Goal: Information Seeking & Learning: Learn about a topic

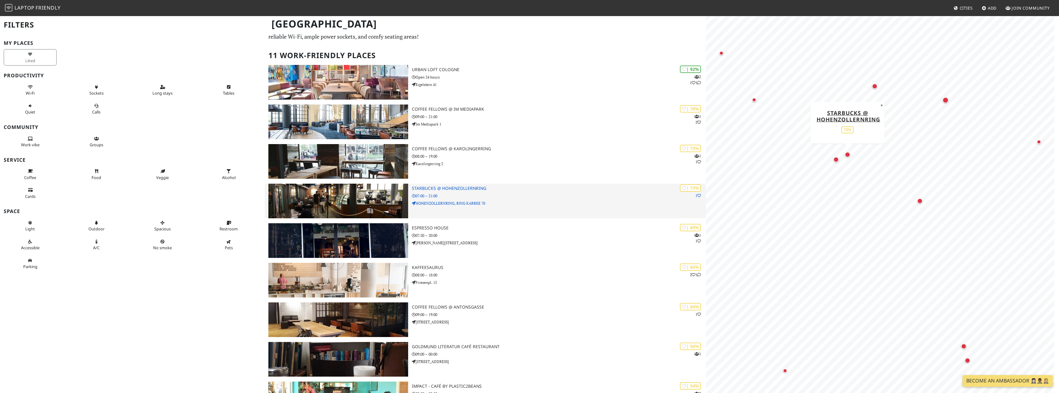
scroll to position [9, 0]
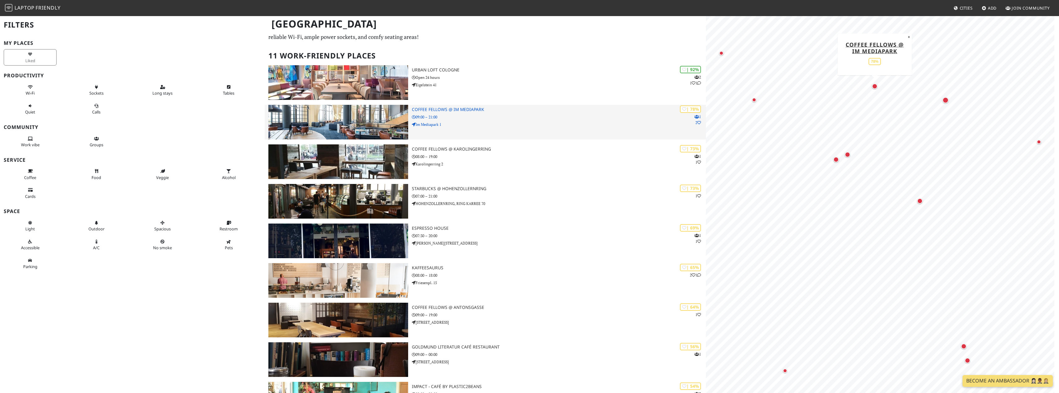
click at [351, 117] on img at bounding box center [338, 122] width 140 height 35
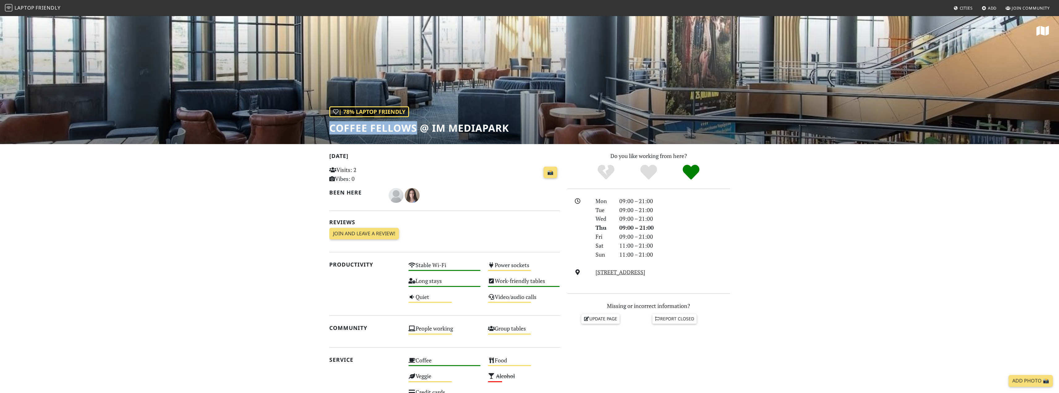
drag, startPoint x: 330, startPoint y: 126, endPoint x: 416, endPoint y: 128, distance: 85.7
click at [416, 128] on h1 "Coffee Fellows @ Im Mediapark" at bounding box center [419, 128] width 180 height 12
copy h1 "Coffee Fellows"
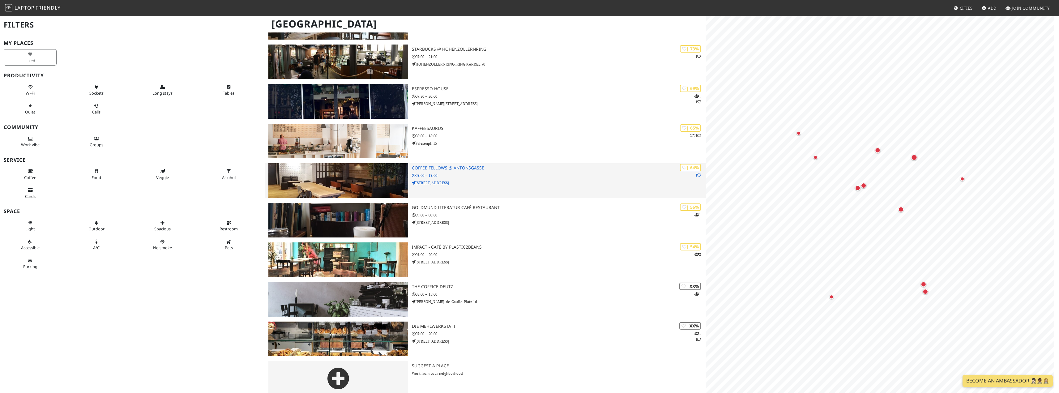
scroll to position [156, 0]
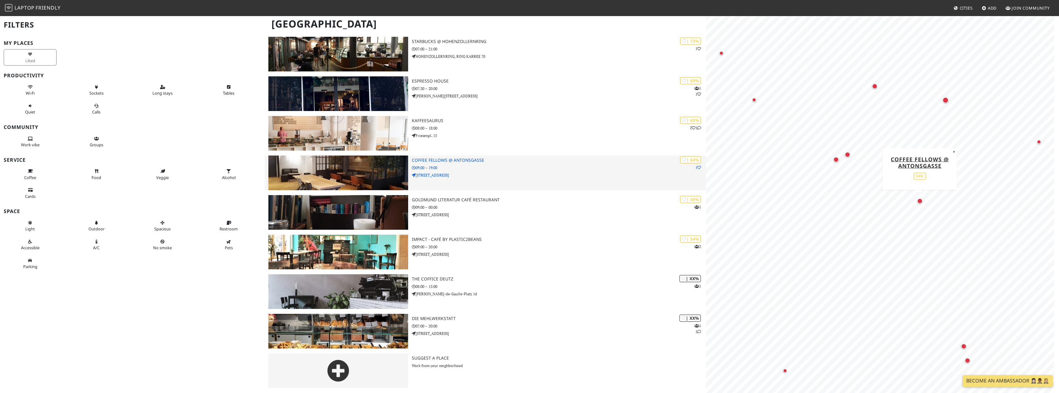
click at [360, 172] on img at bounding box center [338, 173] width 140 height 35
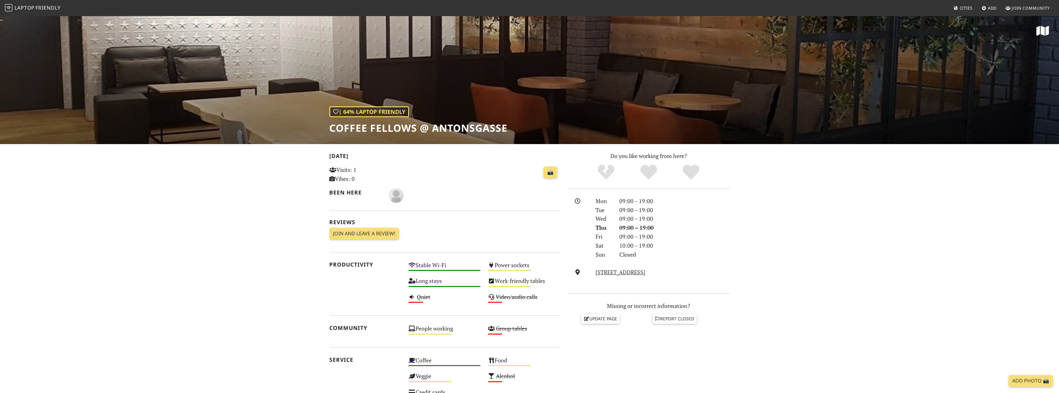
click at [406, 126] on h1 "Coffee Fellows @ Antonsgasse" at bounding box center [418, 128] width 178 height 12
copy div "Coffee Fellows @ Antonsgasse"
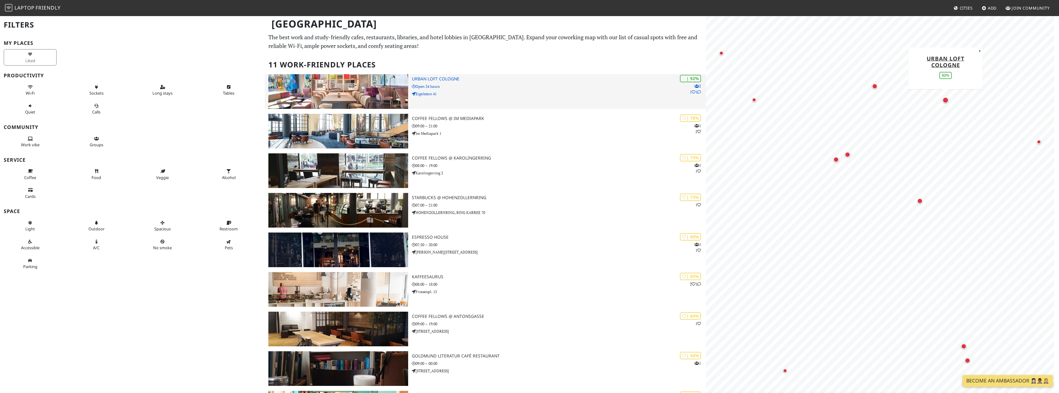
click at [379, 89] on img at bounding box center [338, 91] width 140 height 35
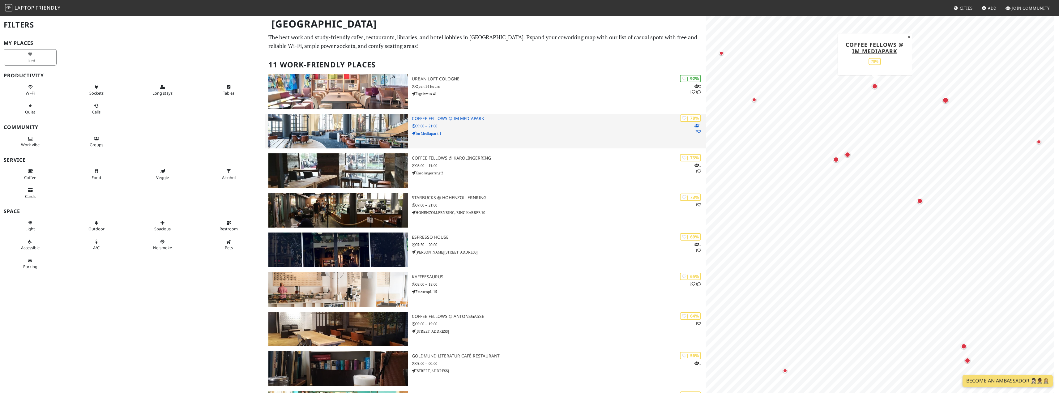
click at [474, 131] on p "Im Mediapark 1" at bounding box center [559, 133] width 294 height 6
